Goal: Transaction & Acquisition: Subscribe to service/newsletter

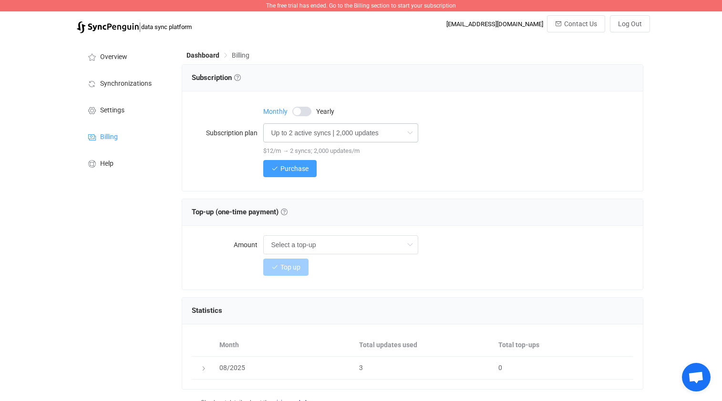
click at [406, 132] on icon at bounding box center [410, 132] width 12 height 19
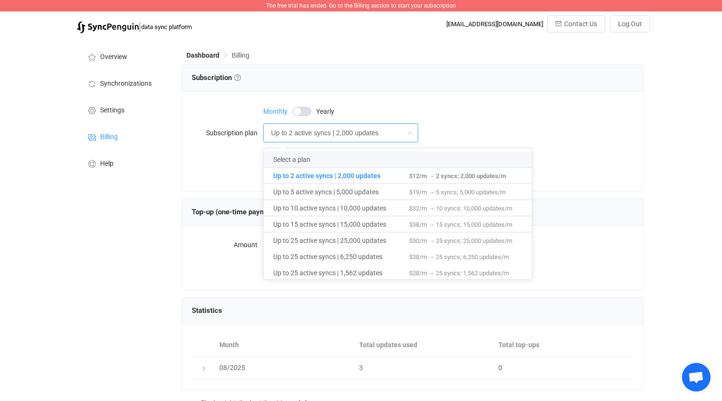
click at [531, 119] on div "Monthly Yearly" at bounding box center [447, 110] width 369 height 19
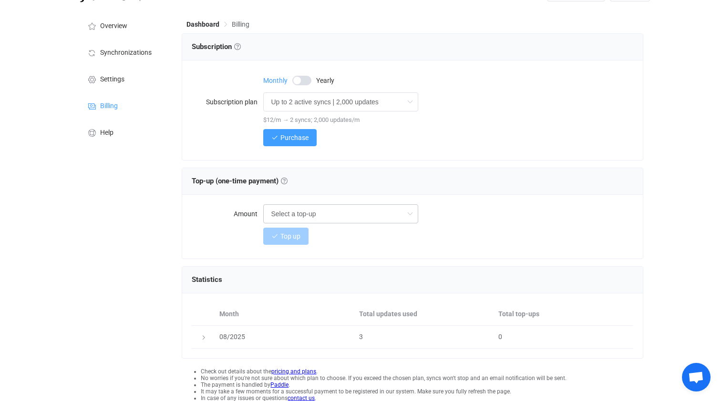
scroll to position [18, 0]
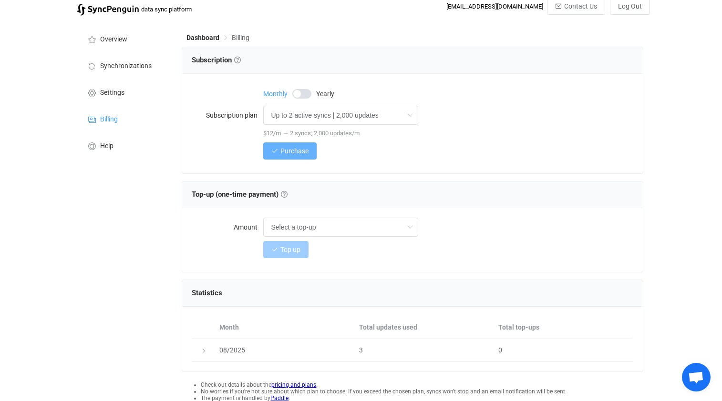
click at [301, 151] on span "Purchase" at bounding box center [294, 151] width 28 height 8
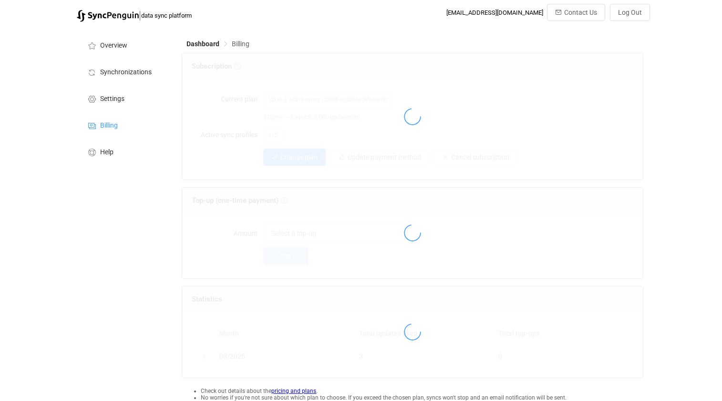
scroll to position [6, 0]
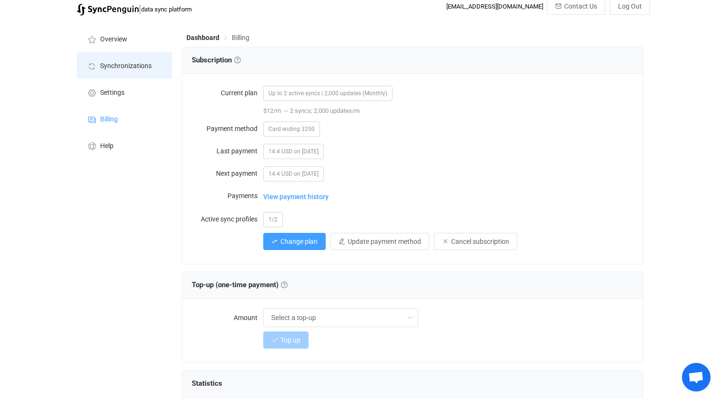
click at [130, 64] on span "Synchronizations" at bounding box center [125, 66] width 51 height 8
